Goal: Transaction & Acquisition: Purchase product/service

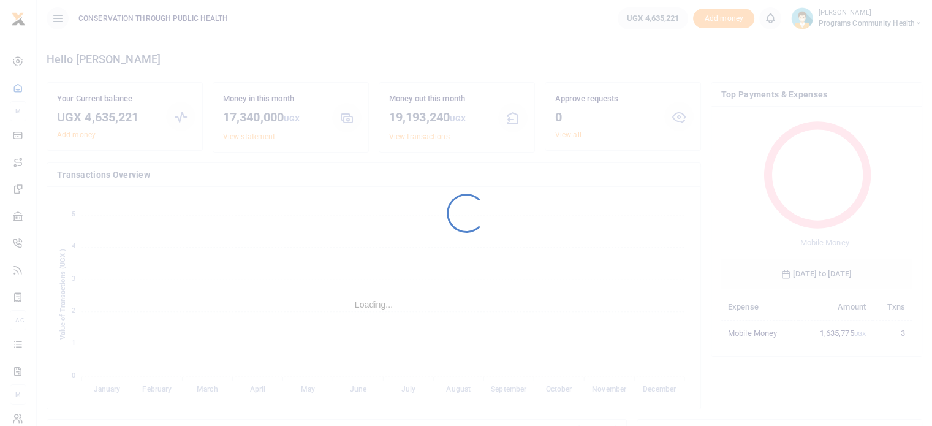
scroll to position [162, 181]
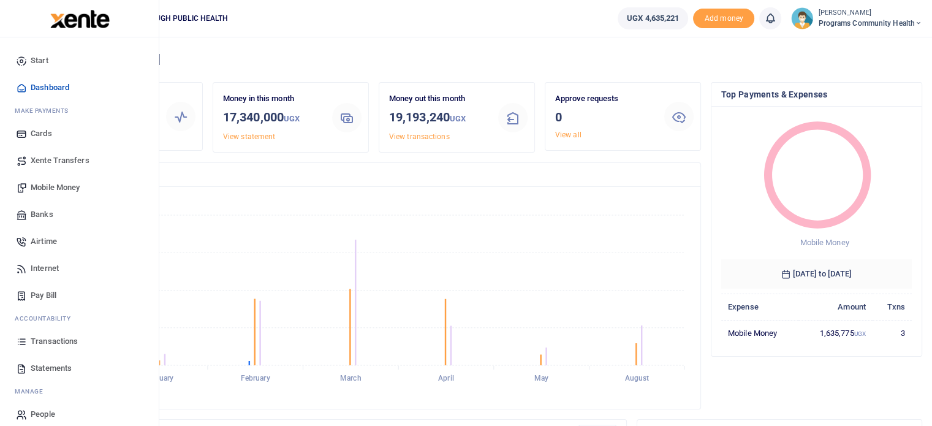
click at [72, 183] on span "Mobile Money" at bounding box center [55, 187] width 49 height 12
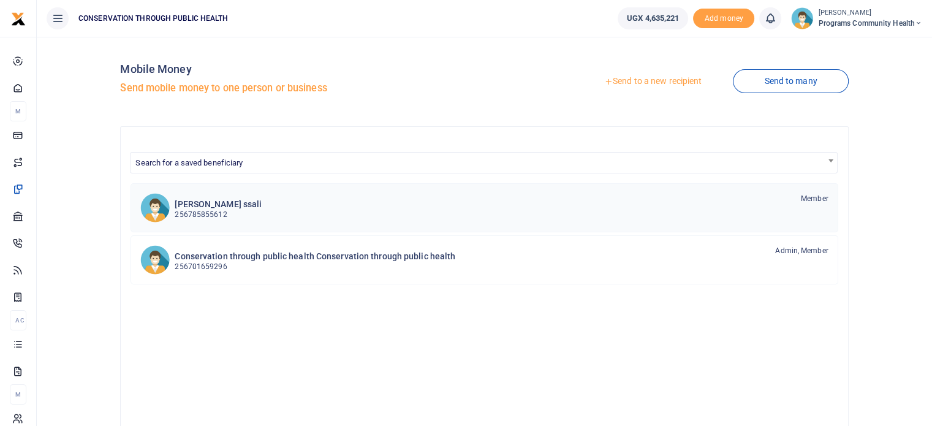
click at [251, 211] on div "Ronald Ogwal ssali 256785855612 Member" at bounding box center [501, 207] width 653 height 28
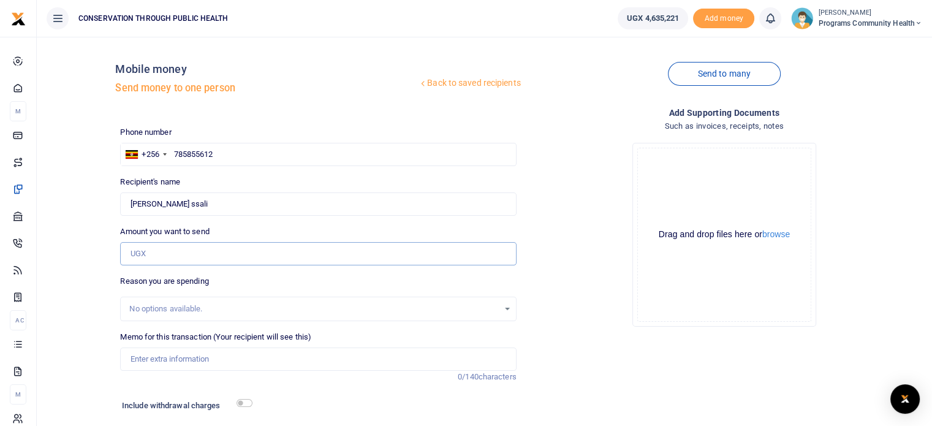
click at [231, 245] on input "Amount you want to send" at bounding box center [318, 253] width 396 height 23
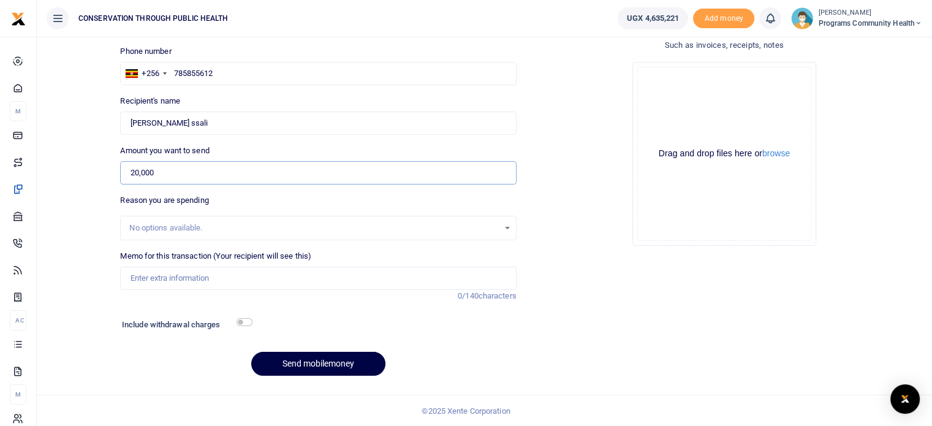
type input "20,000"
click at [232, 320] on h6 "Include withdrawal charges" at bounding box center [184, 325] width 125 height 10
click at [242, 320] on input "checkbox" at bounding box center [245, 322] width 16 height 8
checkbox input "true"
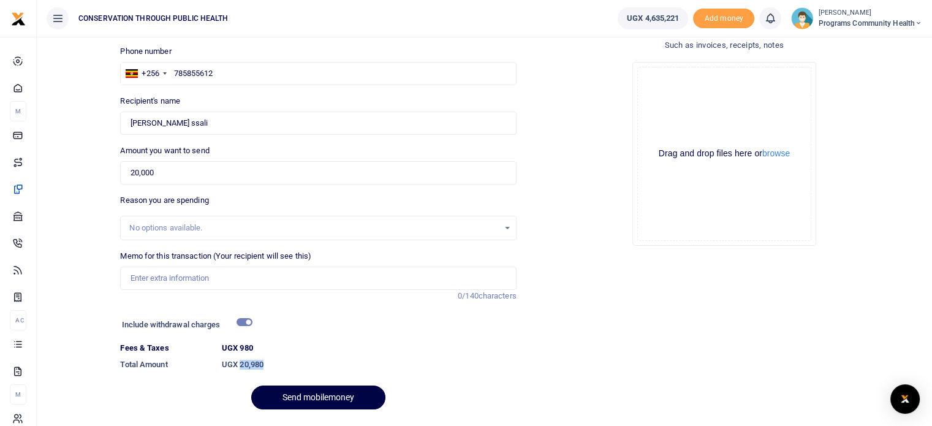
drag, startPoint x: 278, startPoint y: 366, endPoint x: 240, endPoint y: 358, distance: 39.0
click at [240, 358] on dd "UGX 20,980" at bounding box center [369, 365] width 305 height 22
copy h6 "20,980"
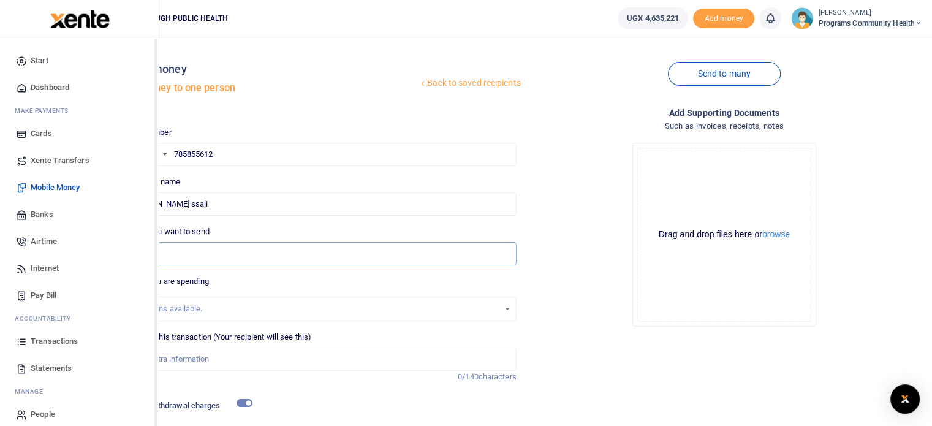
drag, startPoint x: 208, startPoint y: 255, endPoint x: 0, endPoint y: 237, distance: 209.2
click at [0, 237] on body "Start Dashboard M ake Payments Cards Xente Transfers Mobile Money Banks Airtime…" at bounding box center [466, 271] width 932 height 542
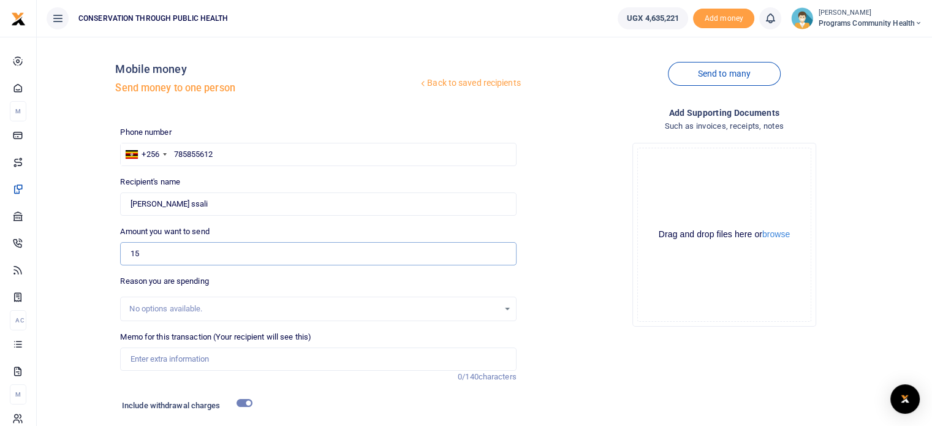
type input "150,000"
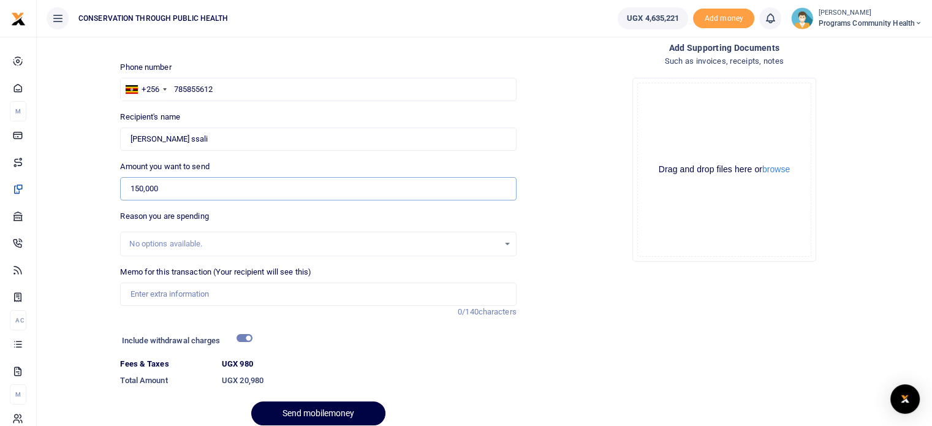
scroll to position [115, 0]
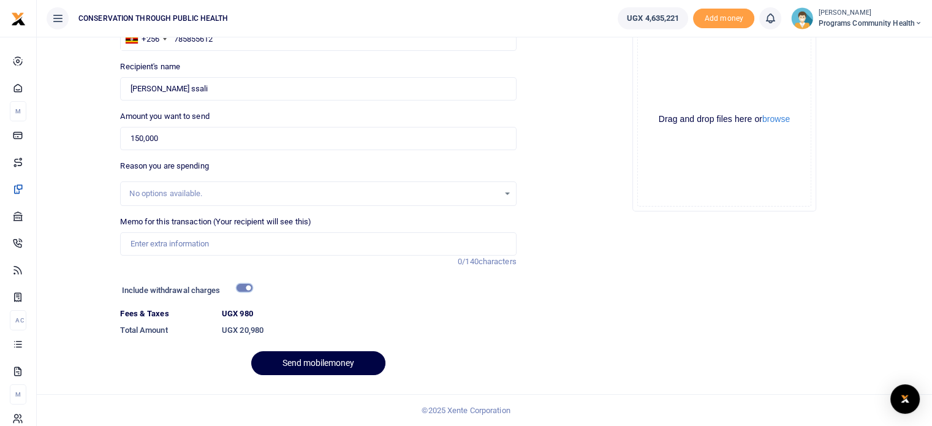
click at [241, 286] on input "checkbox" at bounding box center [245, 288] width 16 height 8
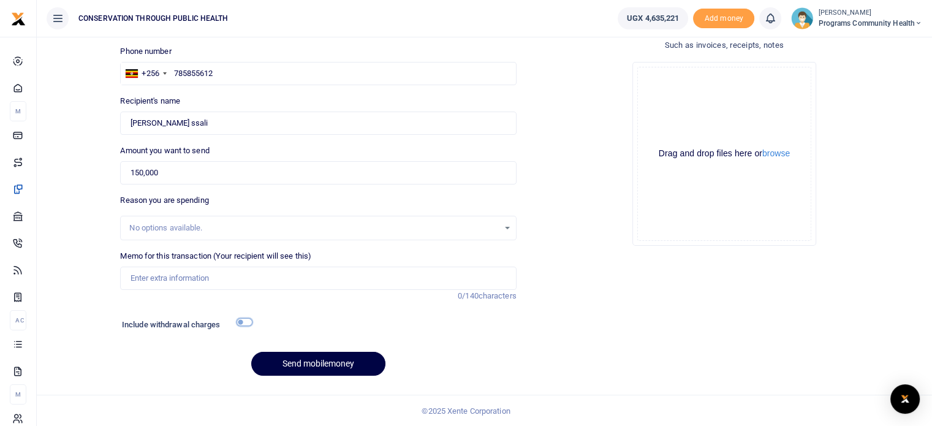
click at [243, 318] on input "checkbox" at bounding box center [245, 322] width 16 height 8
checkbox input "true"
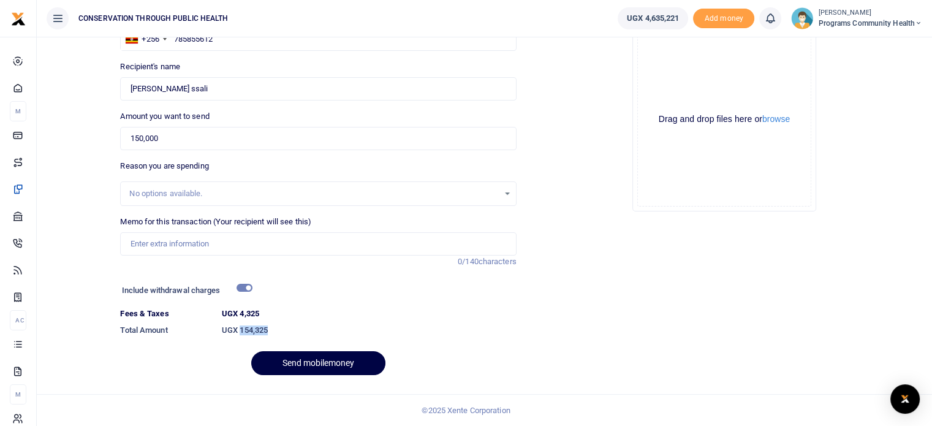
drag, startPoint x: 282, startPoint y: 330, endPoint x: 241, endPoint y: 325, distance: 40.7
click at [241, 325] on h6 "UGX 154,325" at bounding box center [369, 330] width 295 height 10
copy h6 "154,325"
